Goal: Check status: Check status

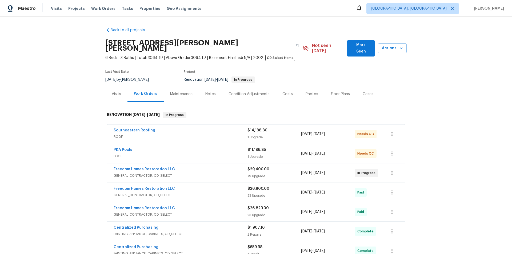
click at [80, 149] on div "Back to all projects [STREET_ADDRESS][PERSON_NAME] 6 Beds | 3 Baths | Total: 30…" at bounding box center [256, 135] width 512 height 237
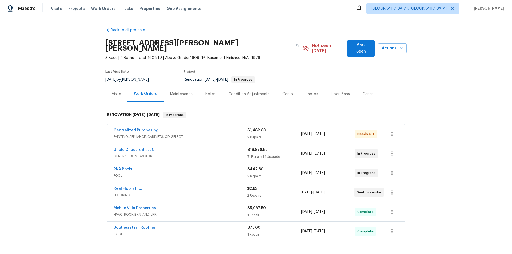
click at [61, 150] on div "Back to all projects [STREET_ADDRESS][PERSON_NAME] 3 Beds | 2 Baths | Total: 16…" at bounding box center [256, 135] width 512 height 237
